Goal: Task Accomplishment & Management: Complete application form

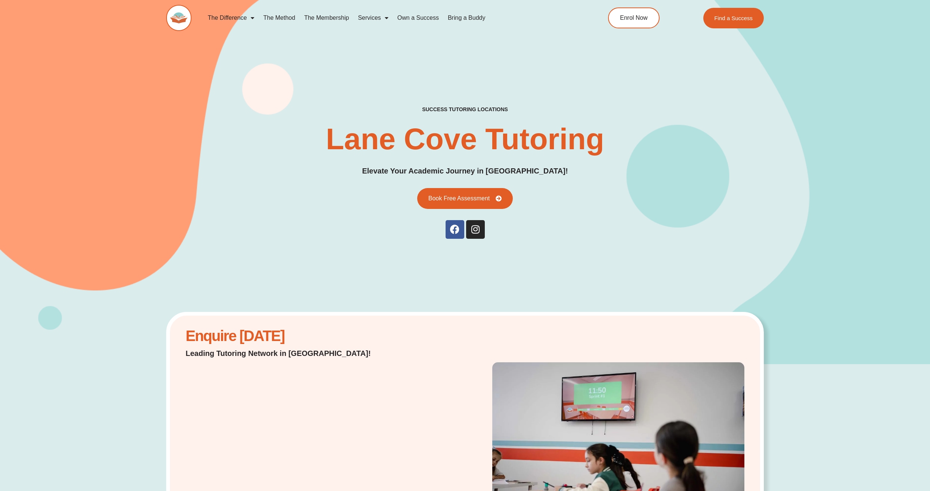
drag, startPoint x: 0, startPoint y: 0, endPoint x: 253, endPoint y: 15, distance: 253.3
click at [253, 15] on span "Menu" at bounding box center [250, 17] width 7 height 13
click at [276, 19] on link "The Method" at bounding box center [279, 17] width 41 height 17
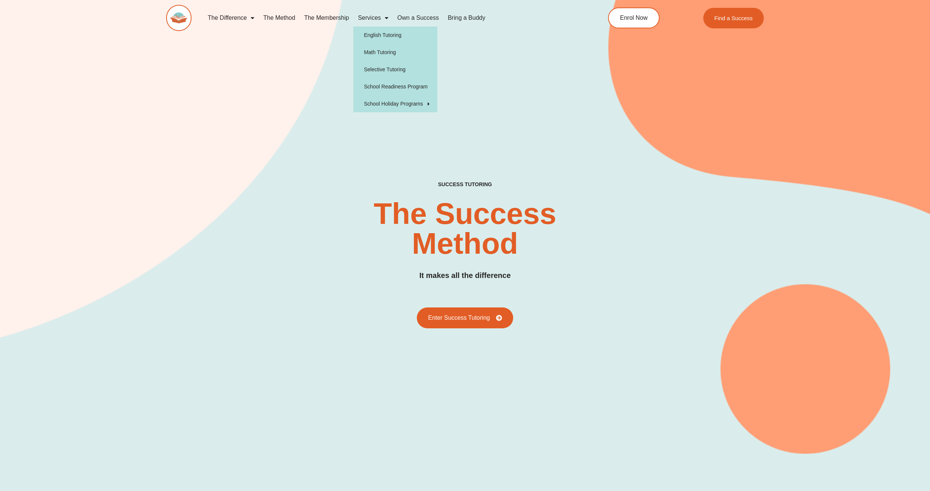
click at [383, 18] on span "Menu" at bounding box center [384, 17] width 7 height 13
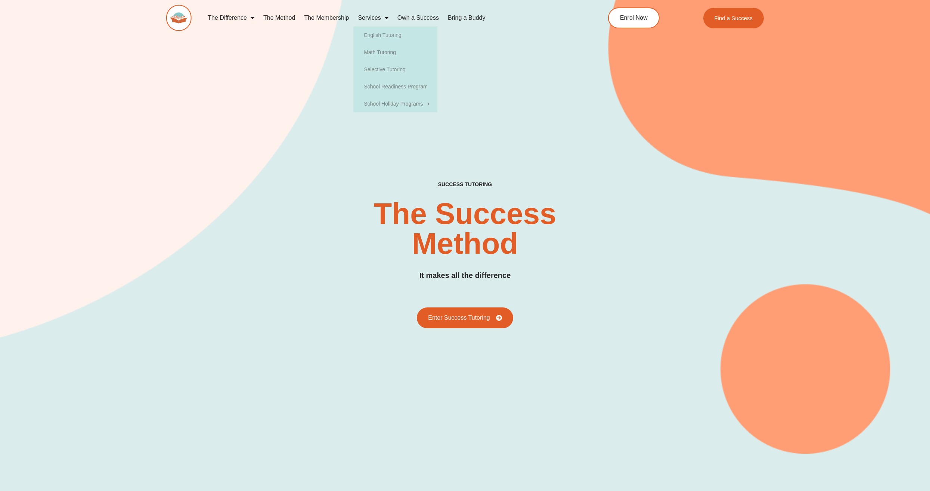
click at [383, 18] on span "Menu" at bounding box center [384, 17] width 7 height 13
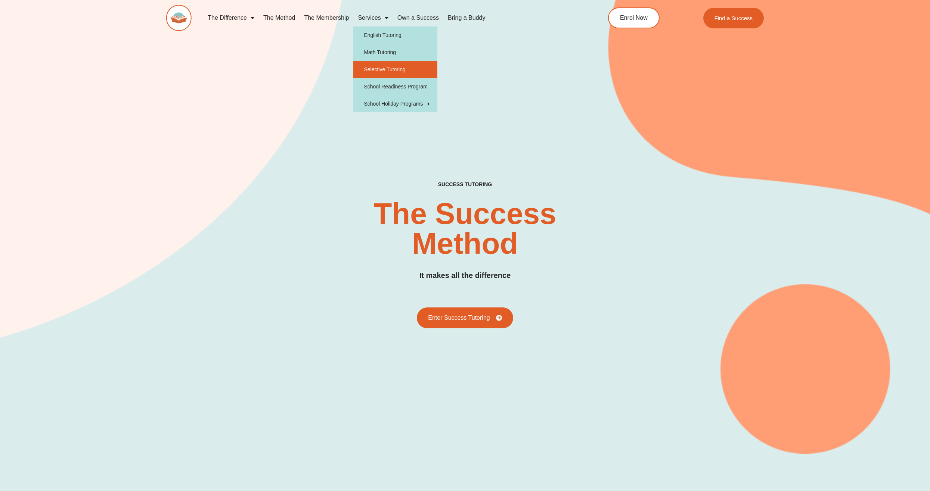
click at [393, 70] on link "Selective Tutoring" at bounding box center [395, 69] width 84 height 17
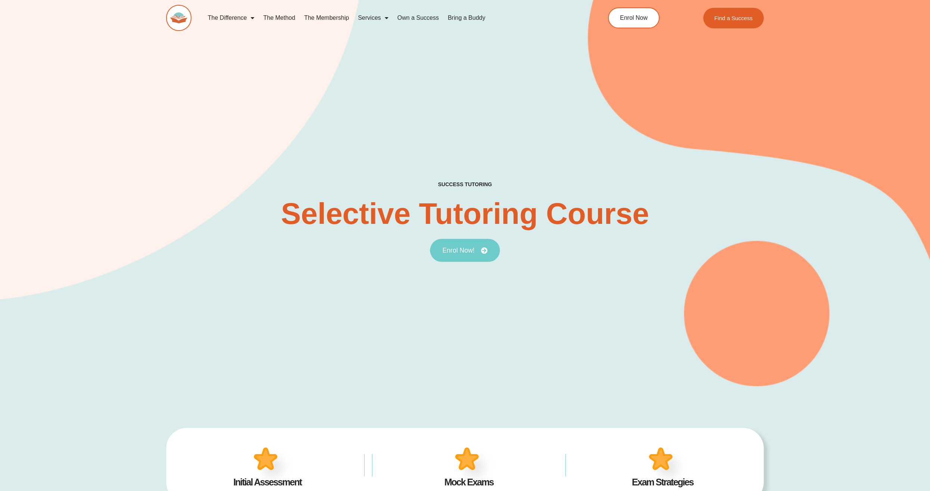
type input "*"
click at [465, 257] on link "Enrol Now!" at bounding box center [465, 250] width 70 height 23
